Goal: Task Accomplishment & Management: Manage account settings

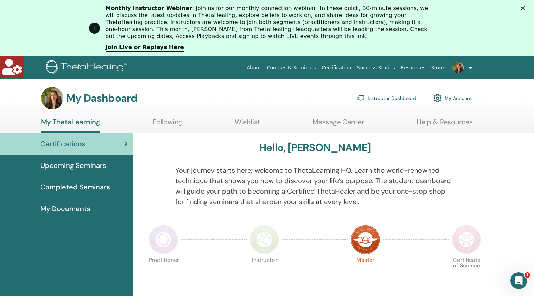
click at [390, 99] on link "Instructor Dashboard" at bounding box center [386, 97] width 60 height 15
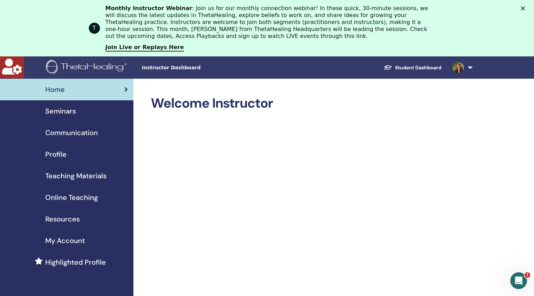
click at [71, 112] on span "Seminars" at bounding box center [60, 111] width 31 height 10
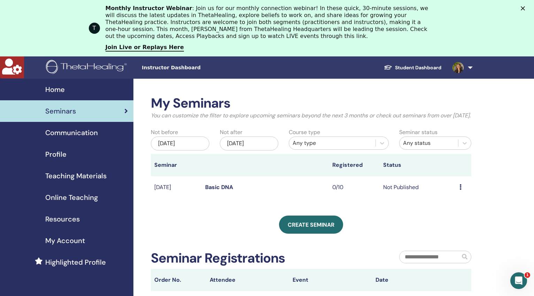
click at [216, 191] on link "Basic DNA" at bounding box center [219, 186] width 28 height 7
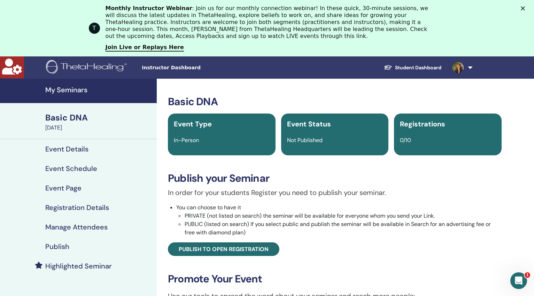
click at [60, 247] on h4 "Publish" at bounding box center [57, 246] width 24 height 8
